Goal: Task Accomplishment & Management: Use online tool/utility

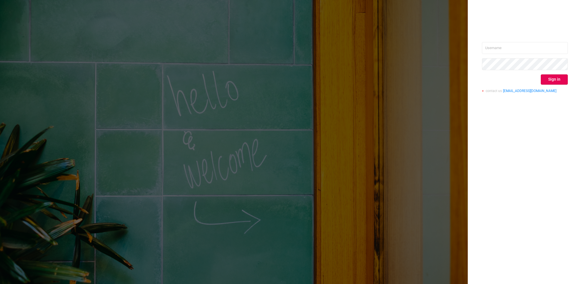
click at [505, 42] on div "Sign in contact us [EMAIL_ADDRESS][DOMAIN_NAME]" at bounding box center [525, 142] width 114 height 284
click at [511, 54] on div "Sign in contact us [EMAIL_ADDRESS][DOMAIN_NAME]" at bounding box center [525, 69] width 86 height 55
click at [520, 44] on input "text" at bounding box center [525, 48] width 86 height 12
type input "jan.storek@publicismedia.com"
click at [550, 78] on button "Sign in" at bounding box center [554, 79] width 27 height 10
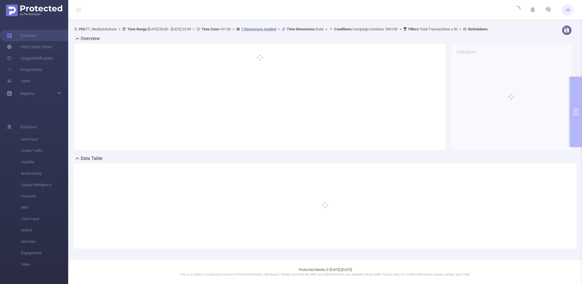
scroll to position [28, 0]
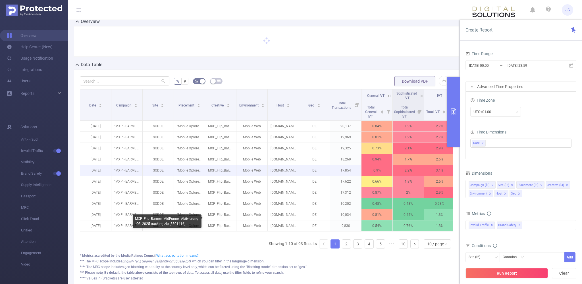
scroll to position [56, 0]
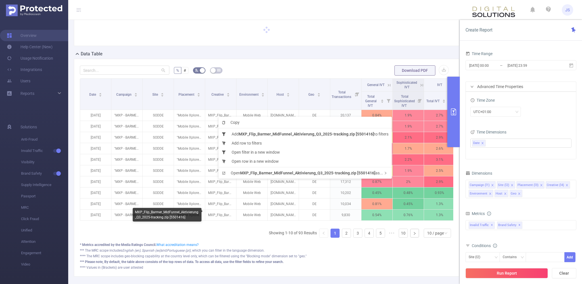
click at [221, 228] on div "Date Campaign Site Placement Creative Environment Host Geo Total Transactions G…" at bounding box center [267, 160] width 374 height 164
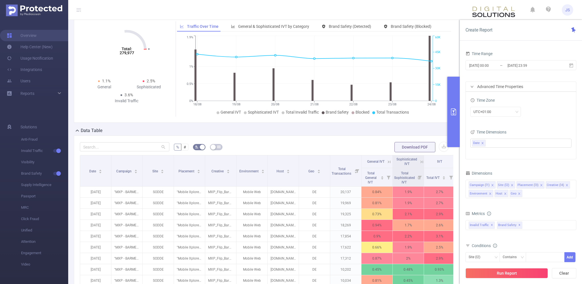
scroll to position [160, 0]
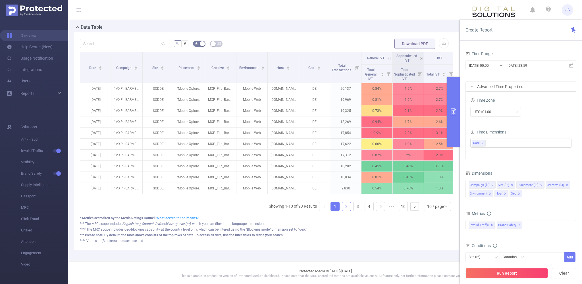
click at [345, 206] on link "2" at bounding box center [346, 206] width 9 height 9
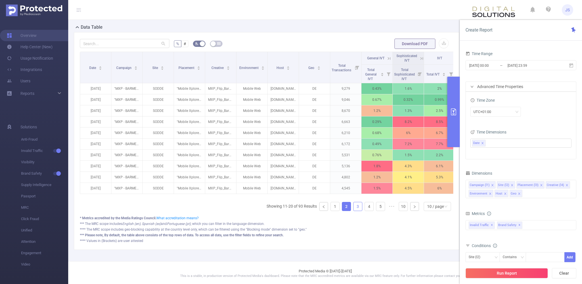
click at [361, 206] on link "3" at bounding box center [358, 206] width 9 height 9
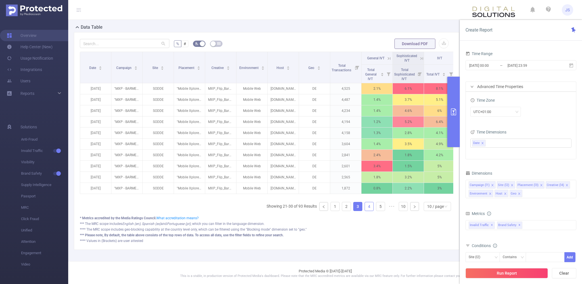
click at [368, 206] on link "4" at bounding box center [369, 206] width 9 height 9
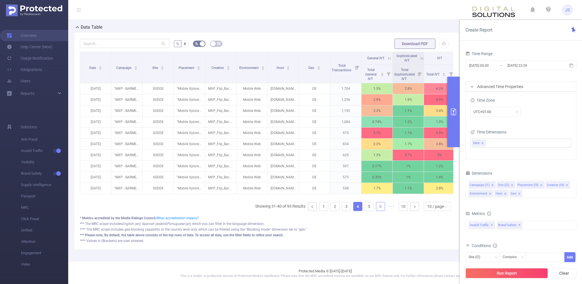
click at [378, 206] on link "6" at bounding box center [380, 206] width 9 height 9
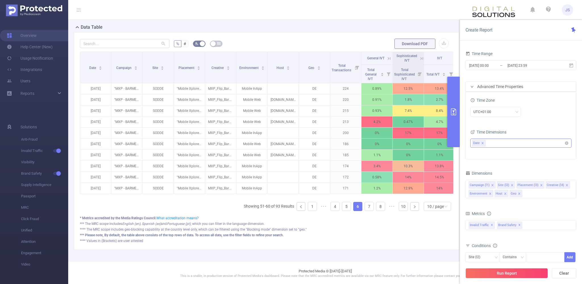
click at [482, 143] on icon "icon: close" at bounding box center [483, 143] width 2 height 2
click at [511, 275] on button "Run Report" at bounding box center [507, 273] width 82 height 10
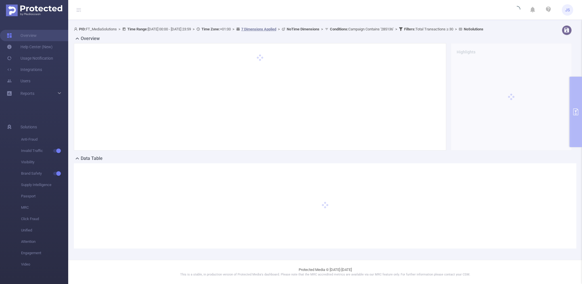
scroll to position [22, 0]
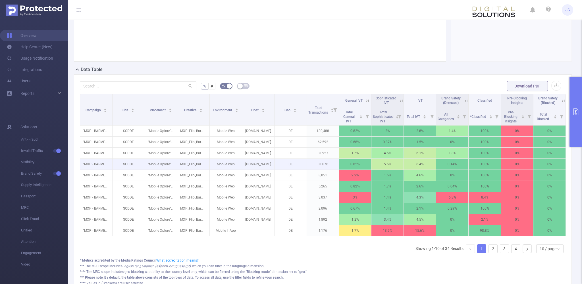
scroll to position [137, 0]
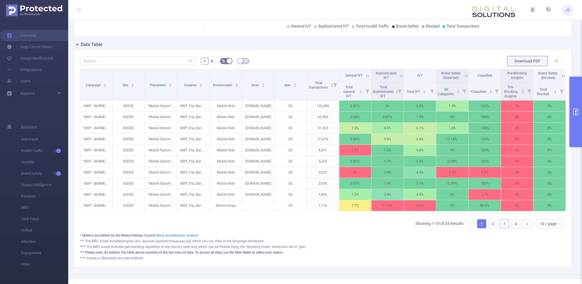
click at [505, 221] on link "3" at bounding box center [504, 224] width 9 height 9
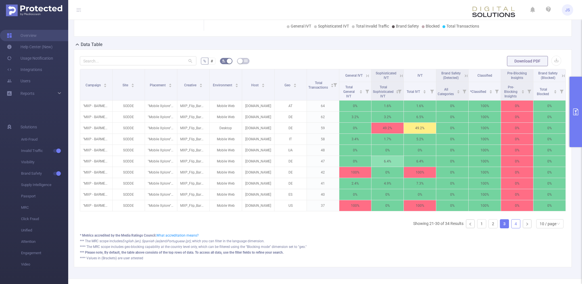
click at [519, 224] on link "4" at bounding box center [516, 224] width 9 height 9
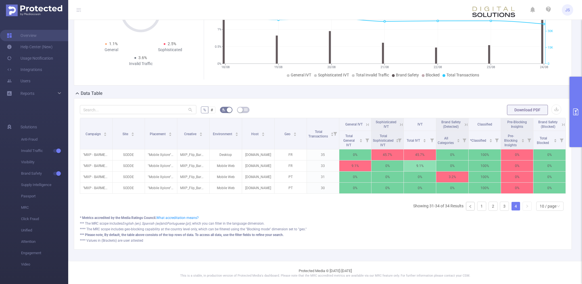
scroll to position [0, 0]
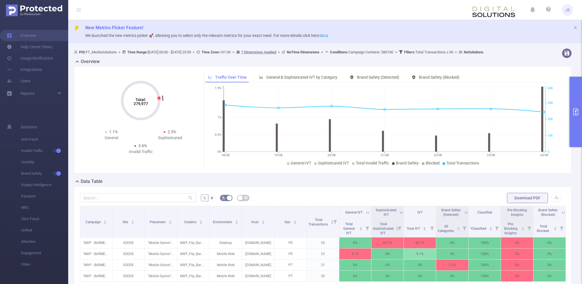
click at [578, 112] on icon "primary" at bounding box center [576, 112] width 7 height 7
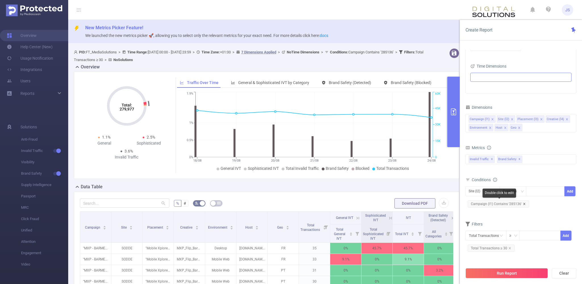
click at [524, 203] on icon "icon: close" at bounding box center [524, 204] width 2 height 2
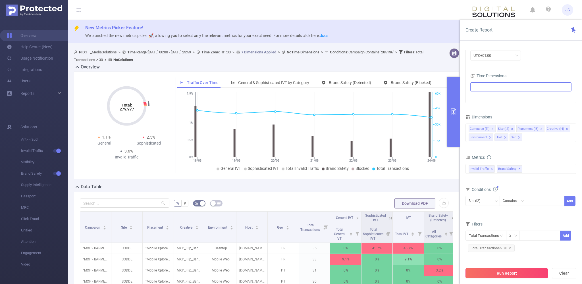
click at [520, 276] on button "Run Report" at bounding box center [507, 273] width 82 height 10
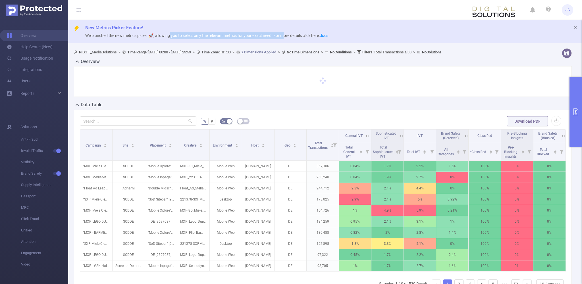
drag, startPoint x: 171, startPoint y: 36, endPoint x: 287, endPoint y: 33, distance: 116.0
click at [287, 33] on span "We launched the new metrics picker 🚀, allowing you to select only the relevant …" at bounding box center [206, 35] width 243 height 5
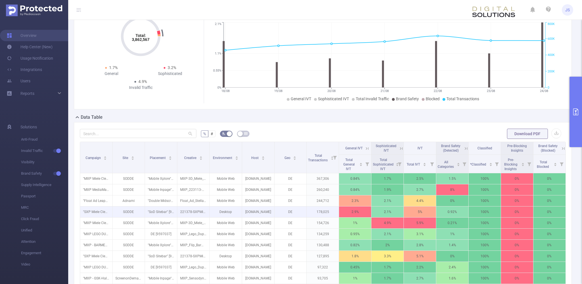
scroll to position [115, 0]
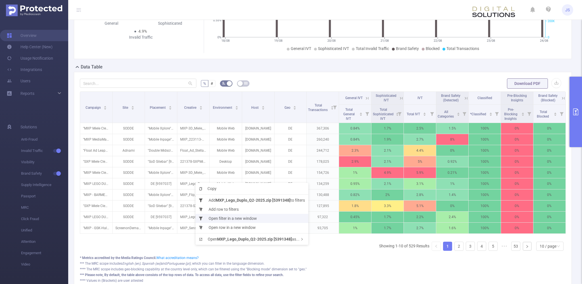
click at [245, 219] on li "Open filter in a new window" at bounding box center [252, 218] width 113 height 9
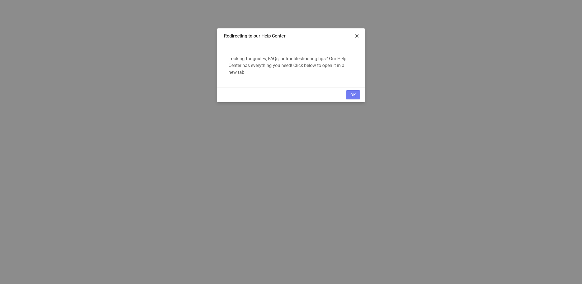
click at [357, 37] on icon "icon: close" at bounding box center [357, 36] width 5 height 5
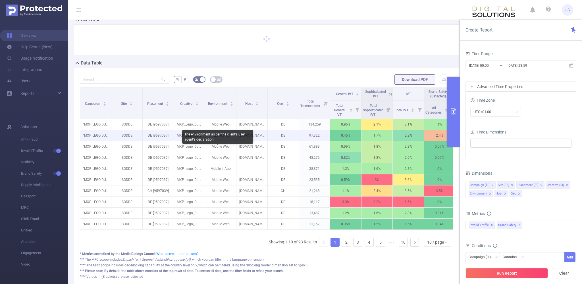
scroll to position [57, 0]
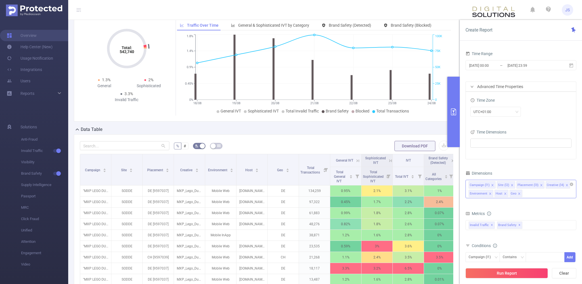
click at [518, 193] on icon "icon: close" at bounding box center [519, 193] width 3 height 3
click at [505, 193] on icon "icon: close" at bounding box center [505, 194] width 2 height 2
click at [489, 194] on li "Environment" at bounding box center [481, 193] width 25 height 7
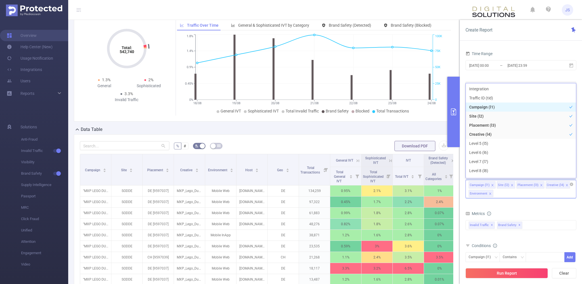
click at [490, 193] on icon "icon: close" at bounding box center [490, 193] width 3 height 3
click at [511, 274] on button "Run Report" at bounding box center [507, 273] width 82 height 10
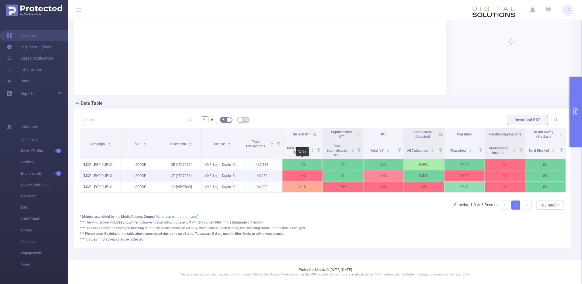
scroll to position [0, 1]
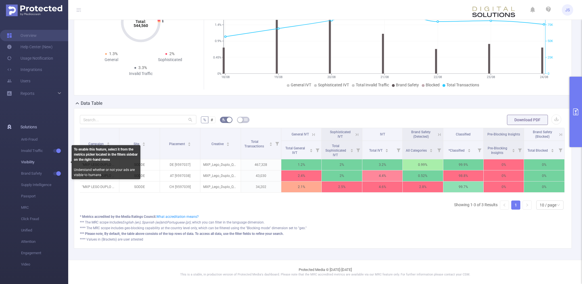
click at [26, 161] on span "Visibility" at bounding box center [44, 162] width 47 height 11
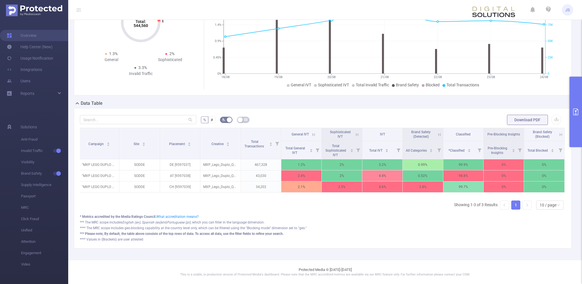
click at [575, 116] on button "primary" at bounding box center [576, 112] width 13 height 71
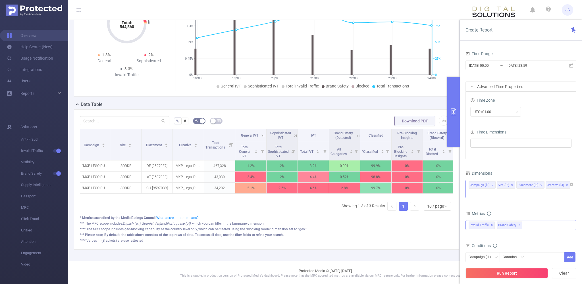
click at [519, 222] on span "✕" at bounding box center [520, 225] width 2 height 7
click at [510, 220] on div "Invalid Traffic ✕" at bounding box center [521, 225] width 111 height 10
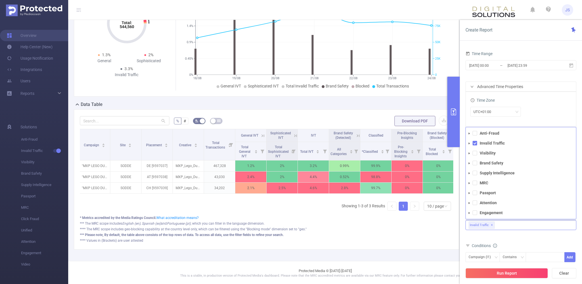
click at [517, 220] on div "Invalid Traffic ✕ Anti-Fraud Invalid Traffic Visibility Brand Safety Supply Int…" at bounding box center [521, 225] width 111 height 10
click at [491, 151] on strong "Visibility" at bounding box center [488, 153] width 16 height 5
click at [472, 150] on span at bounding box center [469, 153] width 7 height 7
click at [515, 273] on button "Run Report" at bounding box center [507, 273] width 82 height 10
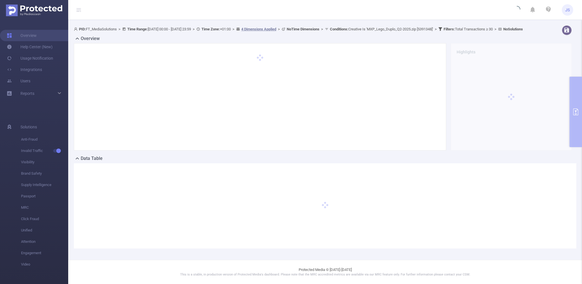
scroll to position [28, 0]
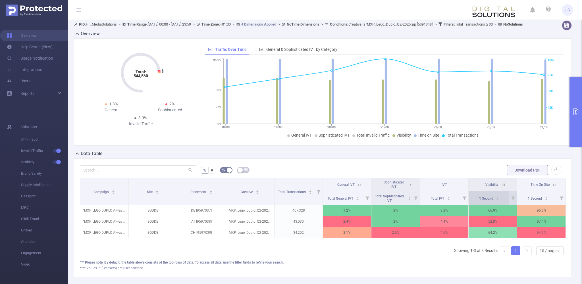
scroll to position [0, 1]
click at [502, 188] on icon at bounding box center [502, 185] width 5 height 5
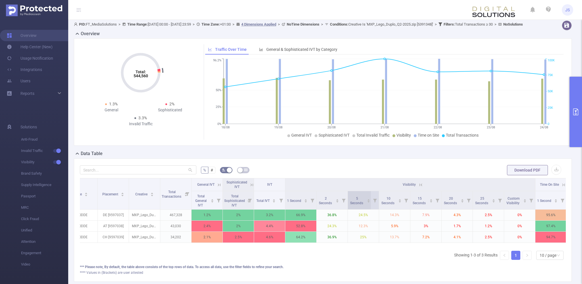
scroll to position [0, 47]
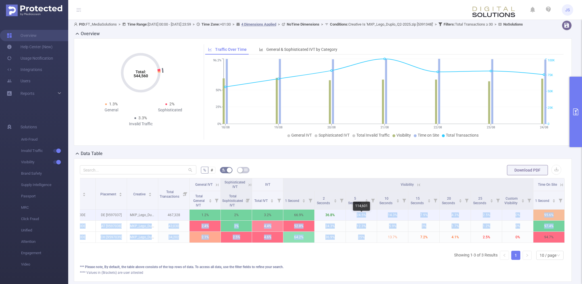
drag, startPoint x: 354, startPoint y: 220, endPoint x: 373, endPoint y: 244, distance: 30.6
click at [373, 221] on p "24.5%" at bounding box center [361, 215] width 31 height 11
click at [373, 243] on p "25%" at bounding box center [361, 237] width 31 height 11
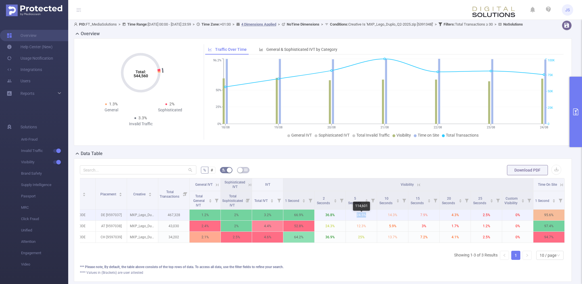
drag, startPoint x: 364, startPoint y: 220, endPoint x: 355, endPoint y: 220, distance: 8.2
click at [355, 220] on p "24.5%" at bounding box center [361, 215] width 31 height 11
click at [350, 221] on p "24.5%" at bounding box center [361, 215] width 31 height 11
drag, startPoint x: 350, startPoint y: 221, endPoint x: 365, endPoint y: 221, distance: 14.8
click at [365, 221] on p "24.5%" at bounding box center [361, 215] width 31 height 11
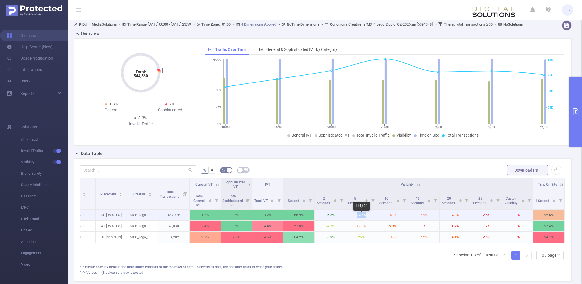
click at [365, 221] on p "24.5%" at bounding box center [361, 215] width 31 height 11
drag, startPoint x: 370, startPoint y: 220, endPoint x: 353, endPoint y: 221, distance: 16.2
click at [353, 221] on p "24.5%" at bounding box center [361, 215] width 31 height 11
click at [372, 221] on p "24.5%" at bounding box center [361, 215] width 31 height 11
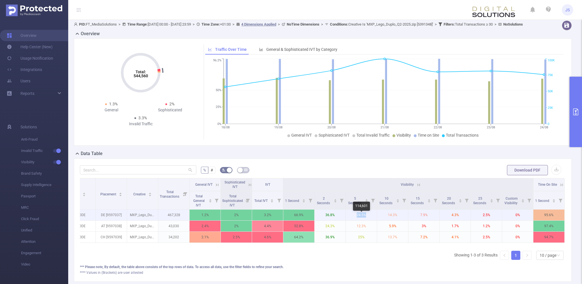
drag, startPoint x: 372, startPoint y: 220, endPoint x: 349, endPoint y: 221, distance: 23.1
click at [349, 221] on p "24.5%" at bounding box center [361, 215] width 31 height 11
click at [348, 221] on p "24.5%" at bounding box center [361, 215] width 31 height 11
drag, startPoint x: 320, startPoint y: 218, endPoint x: 340, endPoint y: 219, distance: 20.5
click at [340, 219] on p "36.8%" at bounding box center [330, 215] width 31 height 11
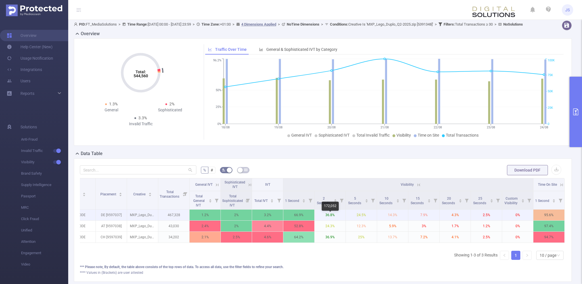
click at [340, 219] on p "36.8%" at bounding box center [330, 215] width 31 height 11
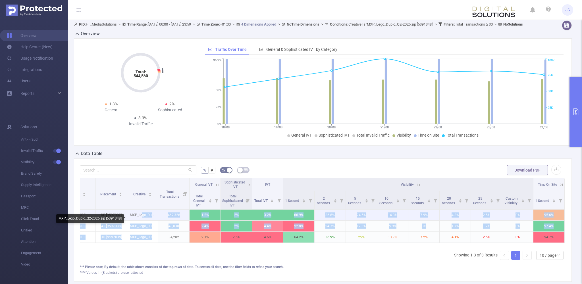
drag, startPoint x: 143, startPoint y: 219, endPoint x: 169, endPoint y: 242, distance: 35.5
click at [158, 221] on p "MXP_Lego_Duplo_Q2-2025.zip [5391348]" at bounding box center [142, 215] width 31 height 11
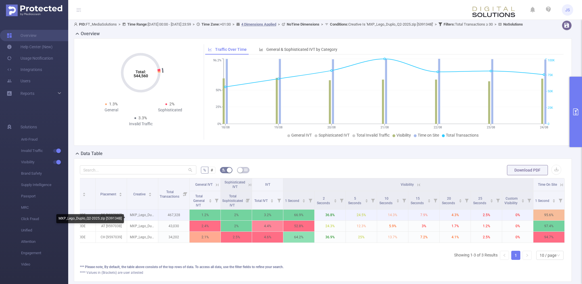
click at [169, 242] on p "34,202" at bounding box center [173, 237] width 31 height 11
